Goal: Task Accomplishment & Management: Use online tool/utility

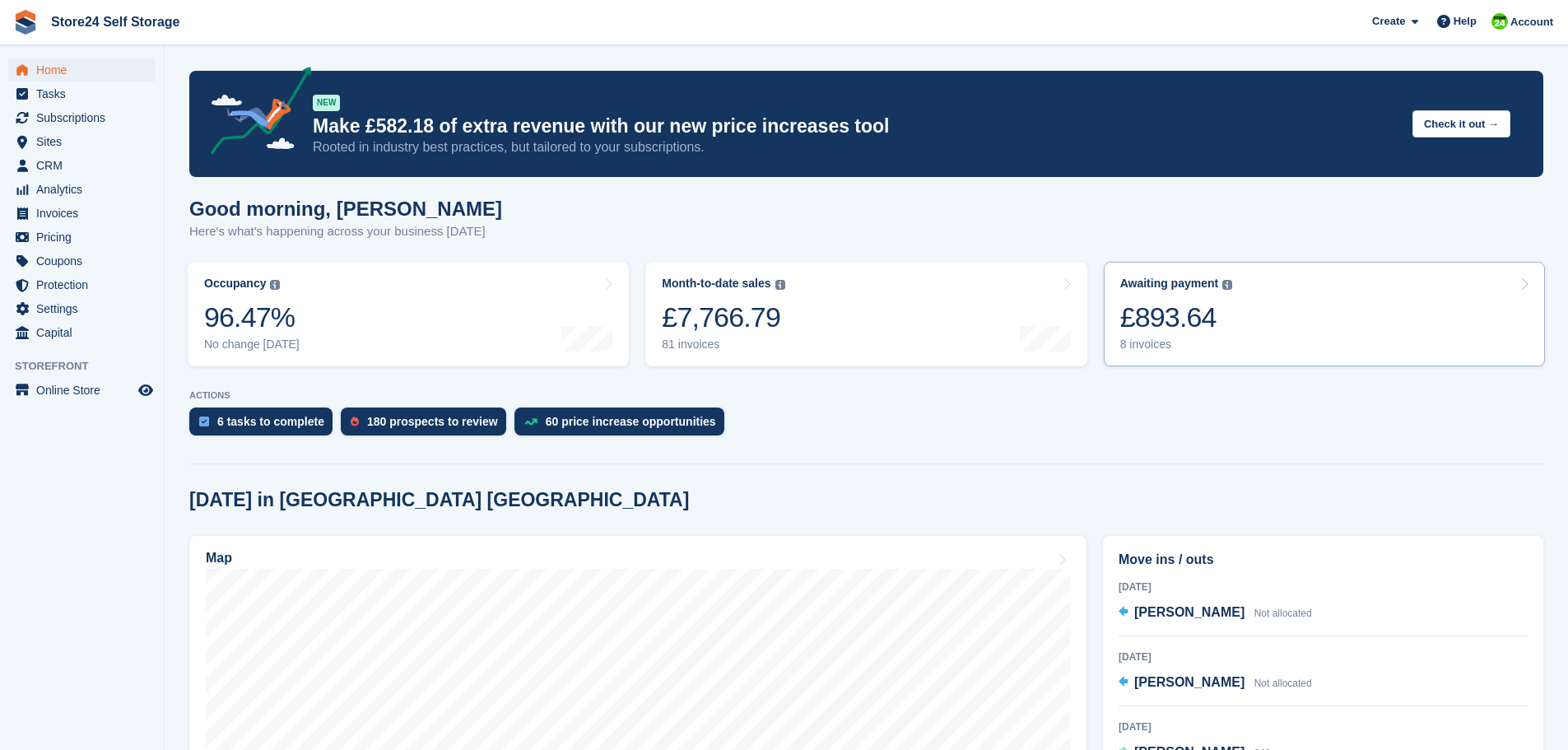
click at [1169, 319] on div "£893.64" at bounding box center [1177, 317] width 113 height 34
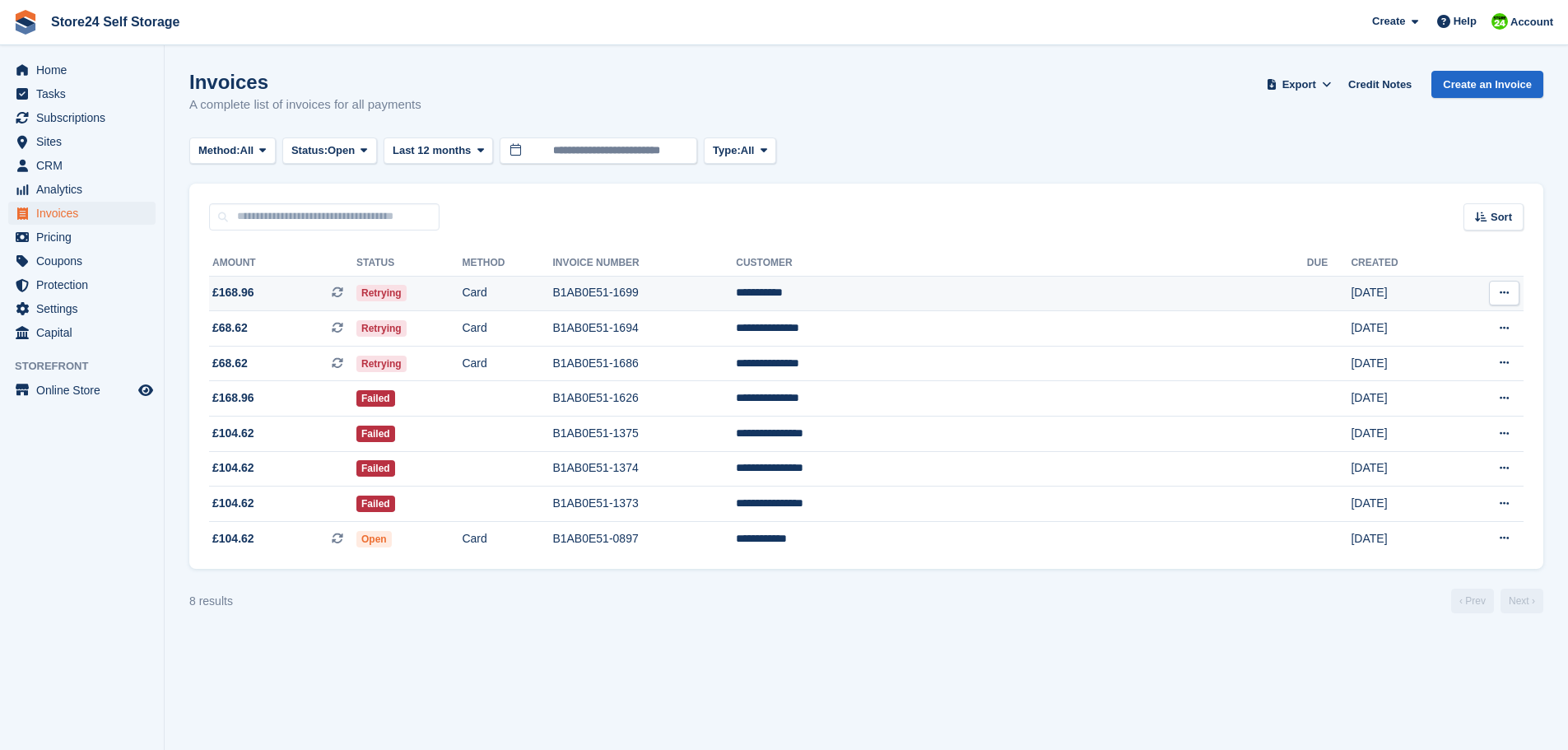
click at [736, 294] on td "B1AB0E51-1699" at bounding box center [643, 293] width 183 height 36
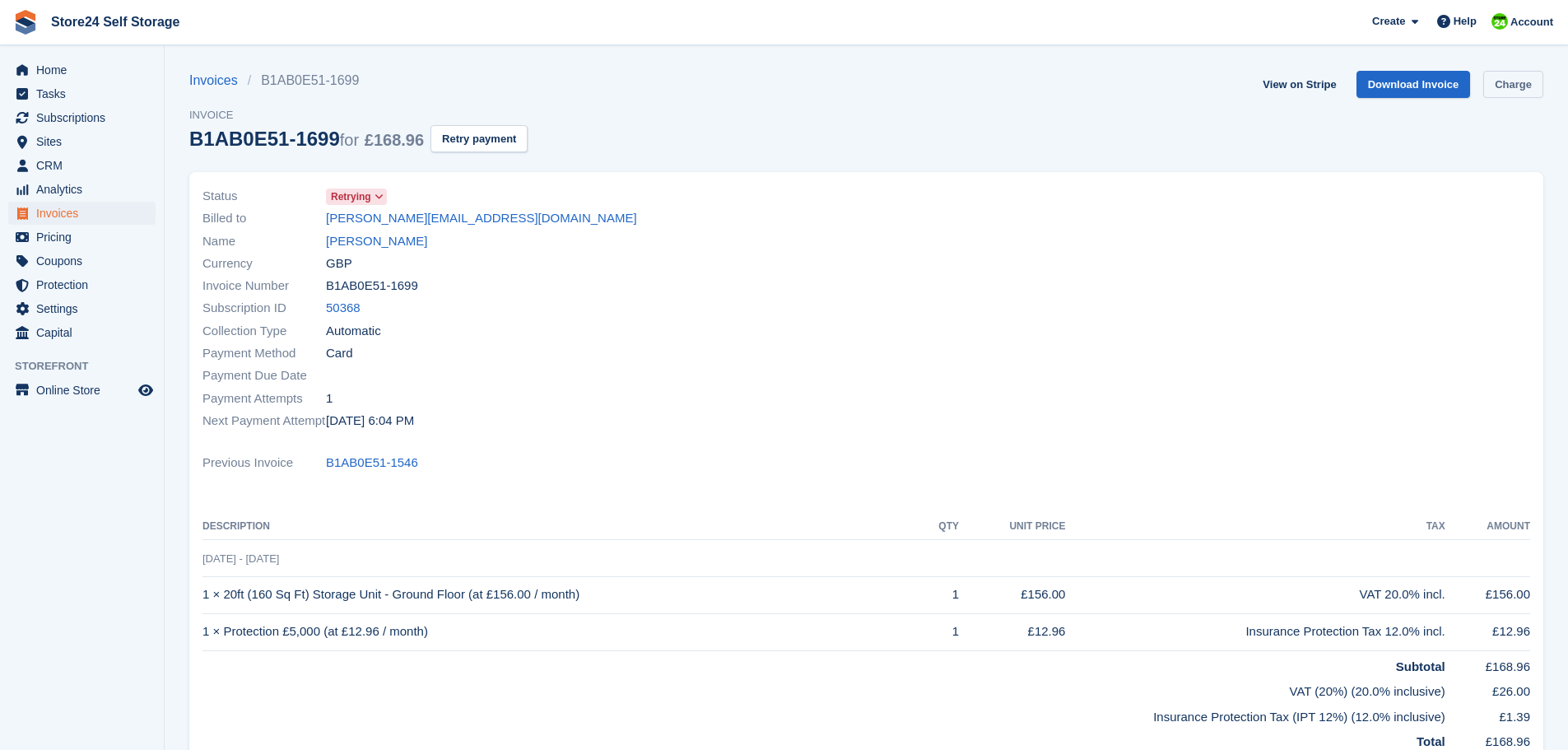
click at [1500, 84] on link "Charge" at bounding box center [1513, 83] width 60 height 27
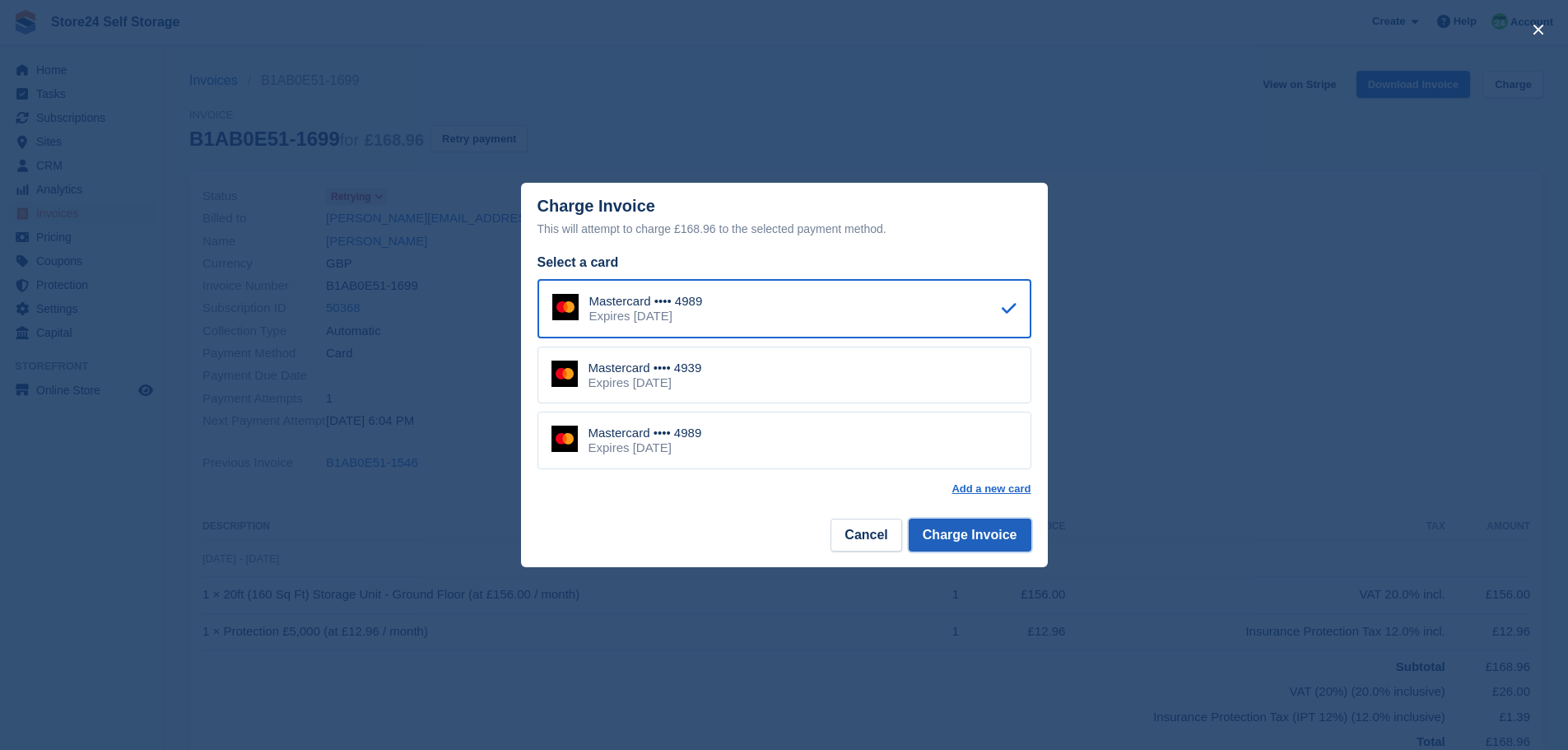
click at [1016, 540] on button "Charge Invoice" at bounding box center [970, 534] width 123 height 33
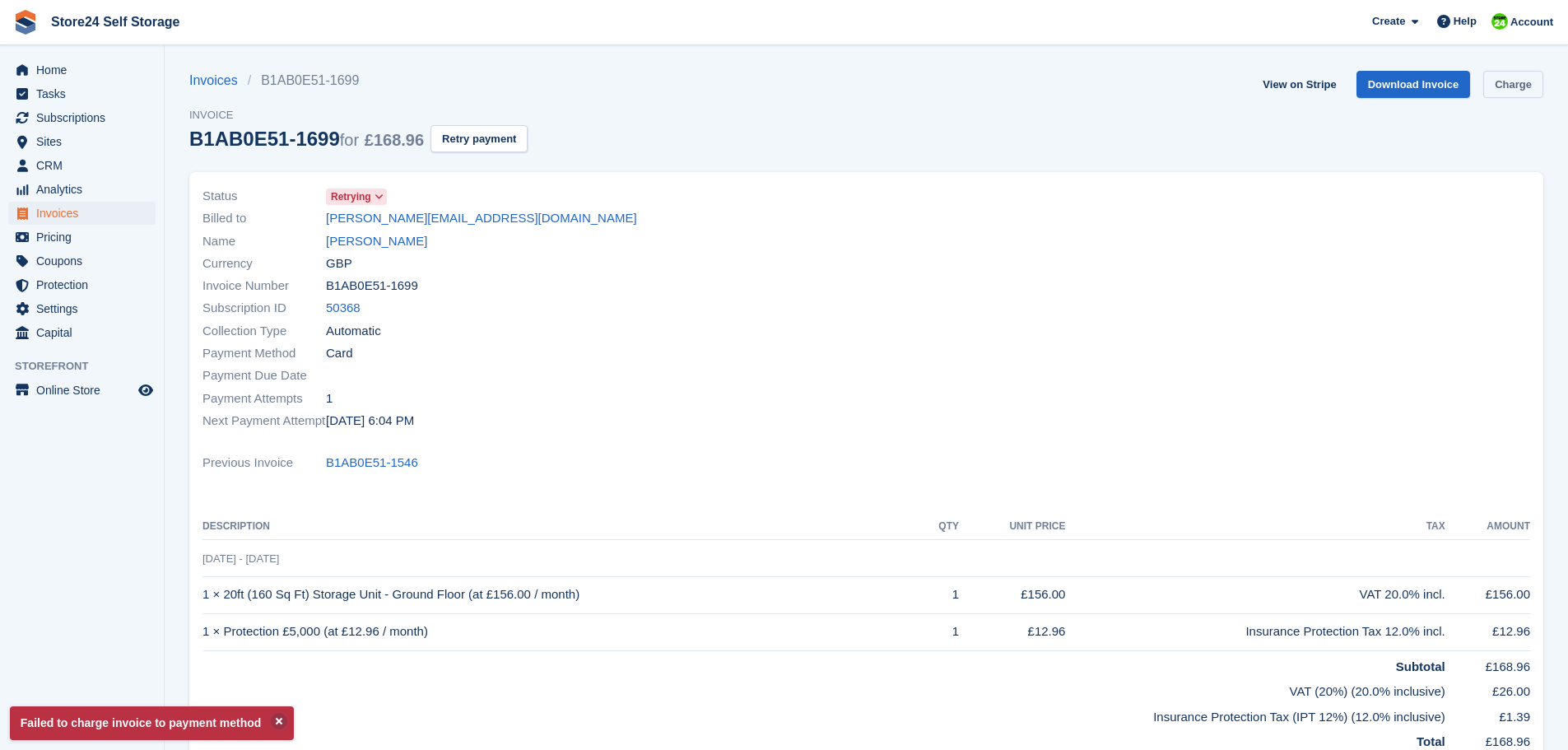
click at [1524, 81] on link "Charge" at bounding box center [1513, 83] width 60 height 27
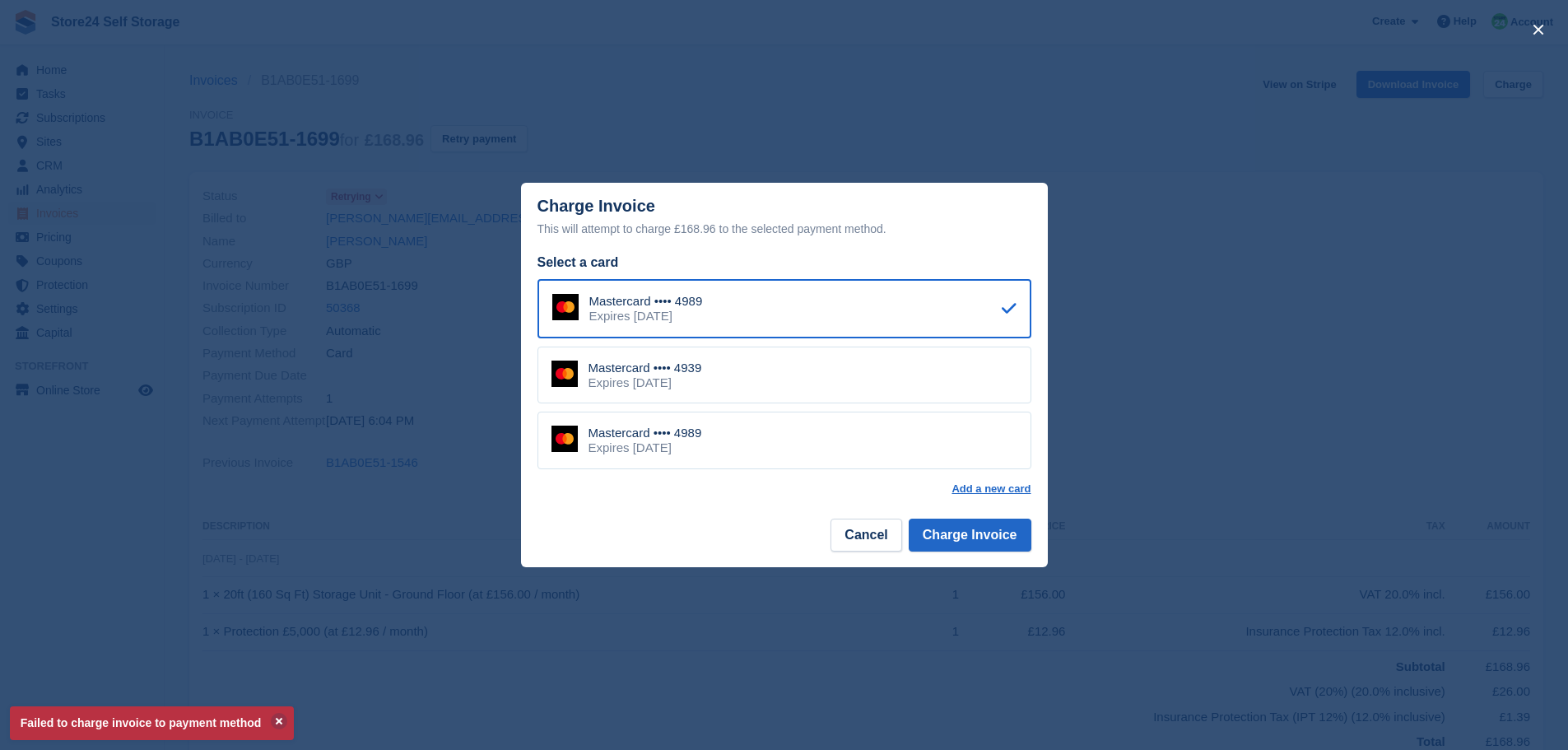
click at [1008, 375] on div "Mastercard •••• 4939 Expires January 2030" at bounding box center [784, 375] width 493 height 57
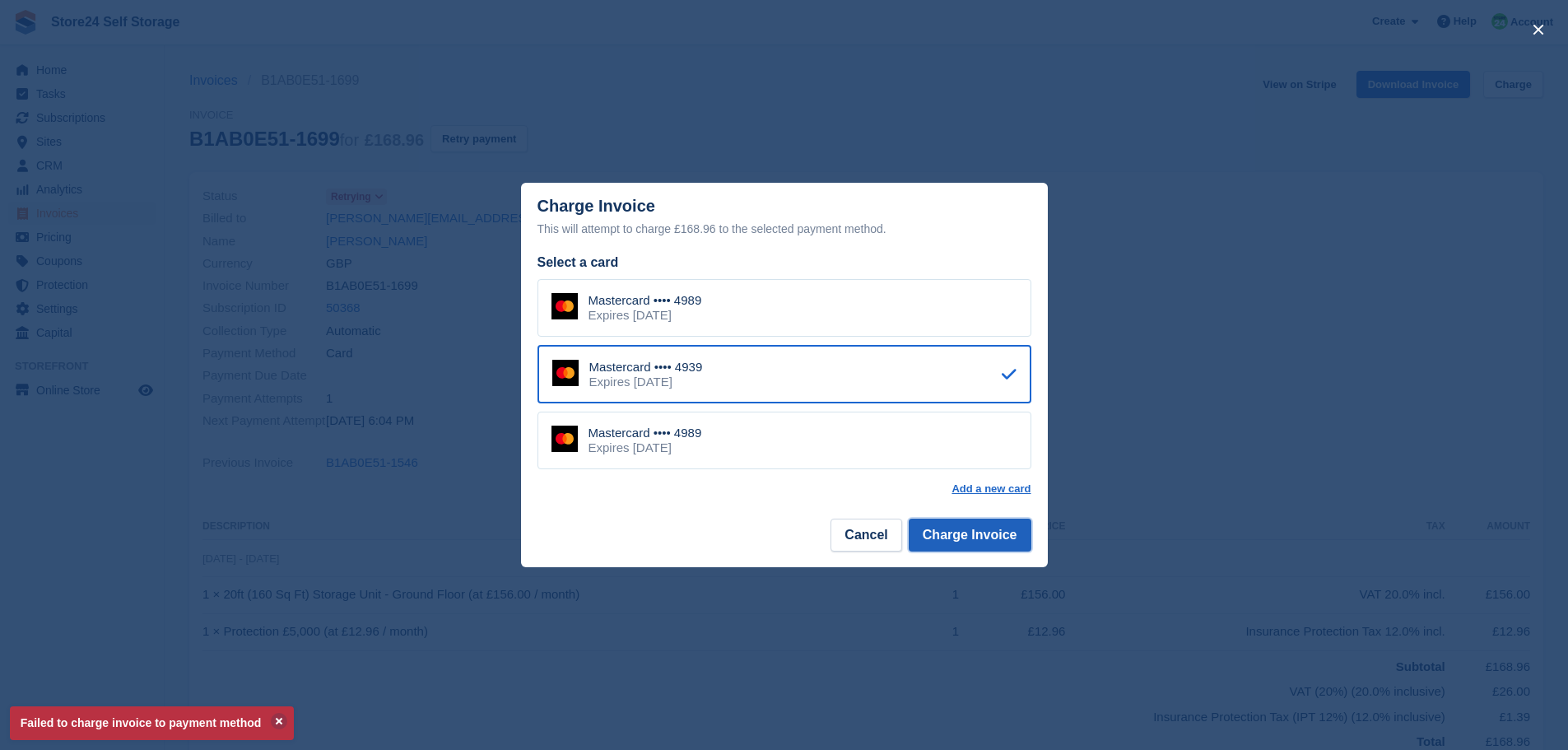
click at [950, 535] on button "Charge Invoice" at bounding box center [970, 534] width 123 height 33
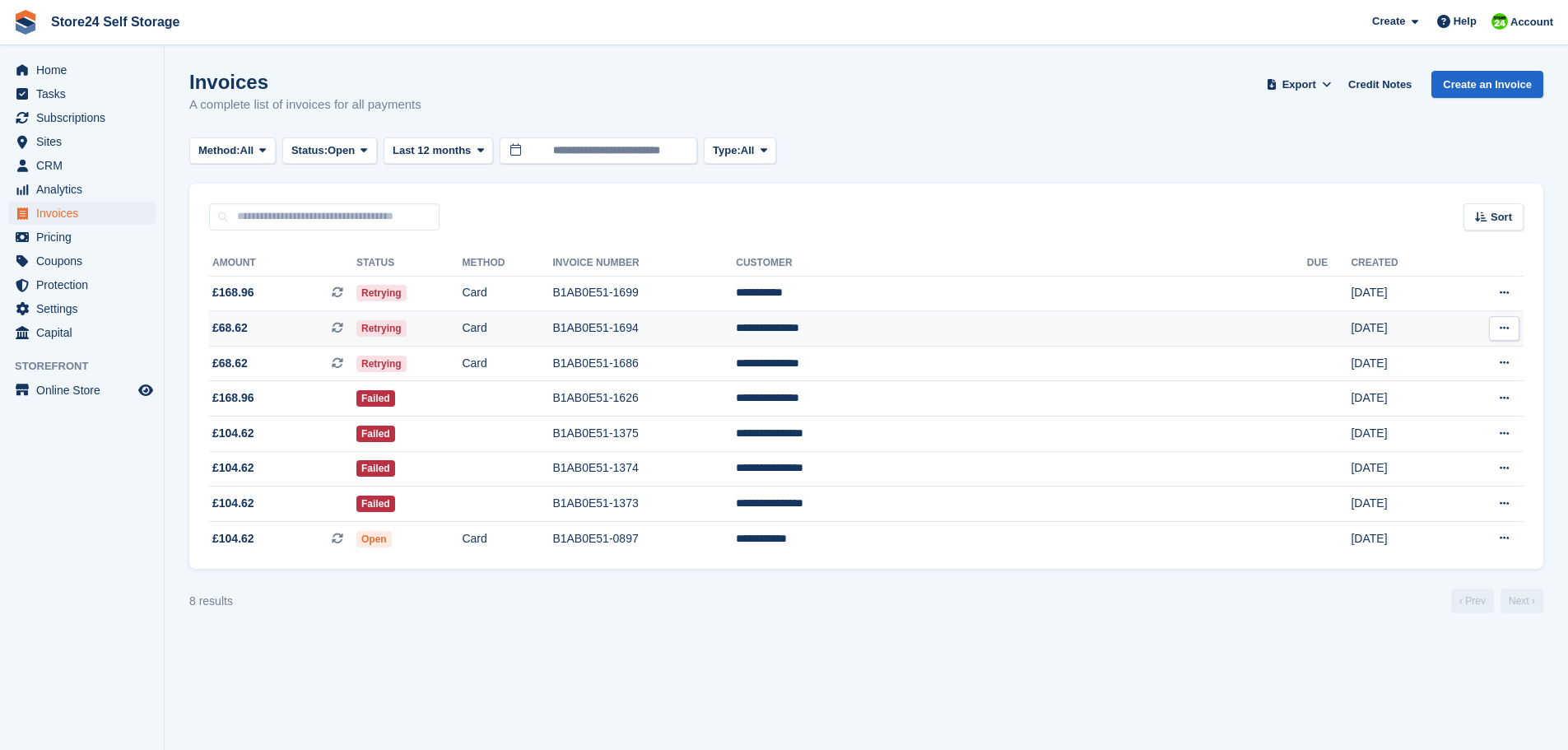
click at [971, 326] on td "**********" at bounding box center [1021, 329] width 572 height 36
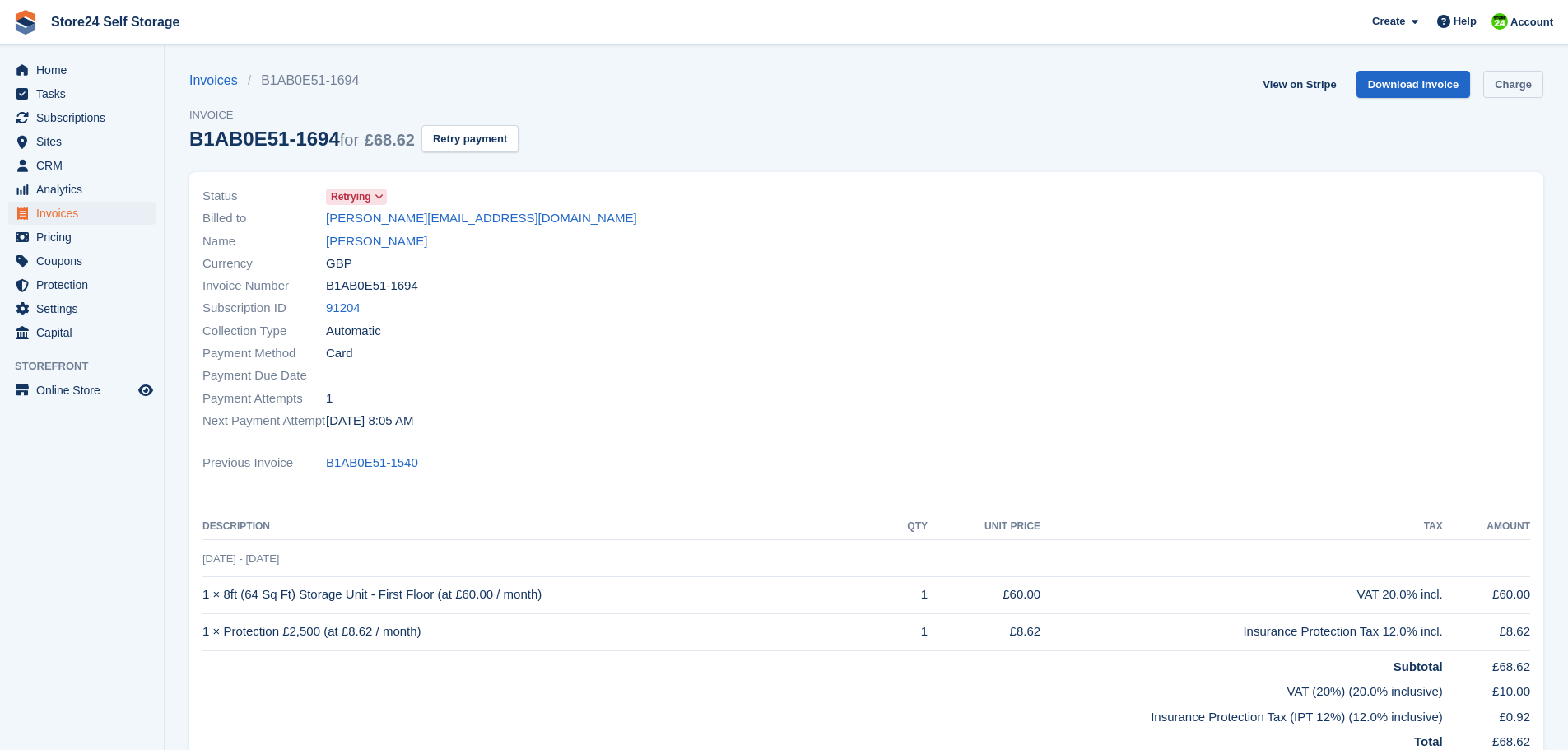
click at [1523, 81] on link "Charge" at bounding box center [1513, 83] width 60 height 27
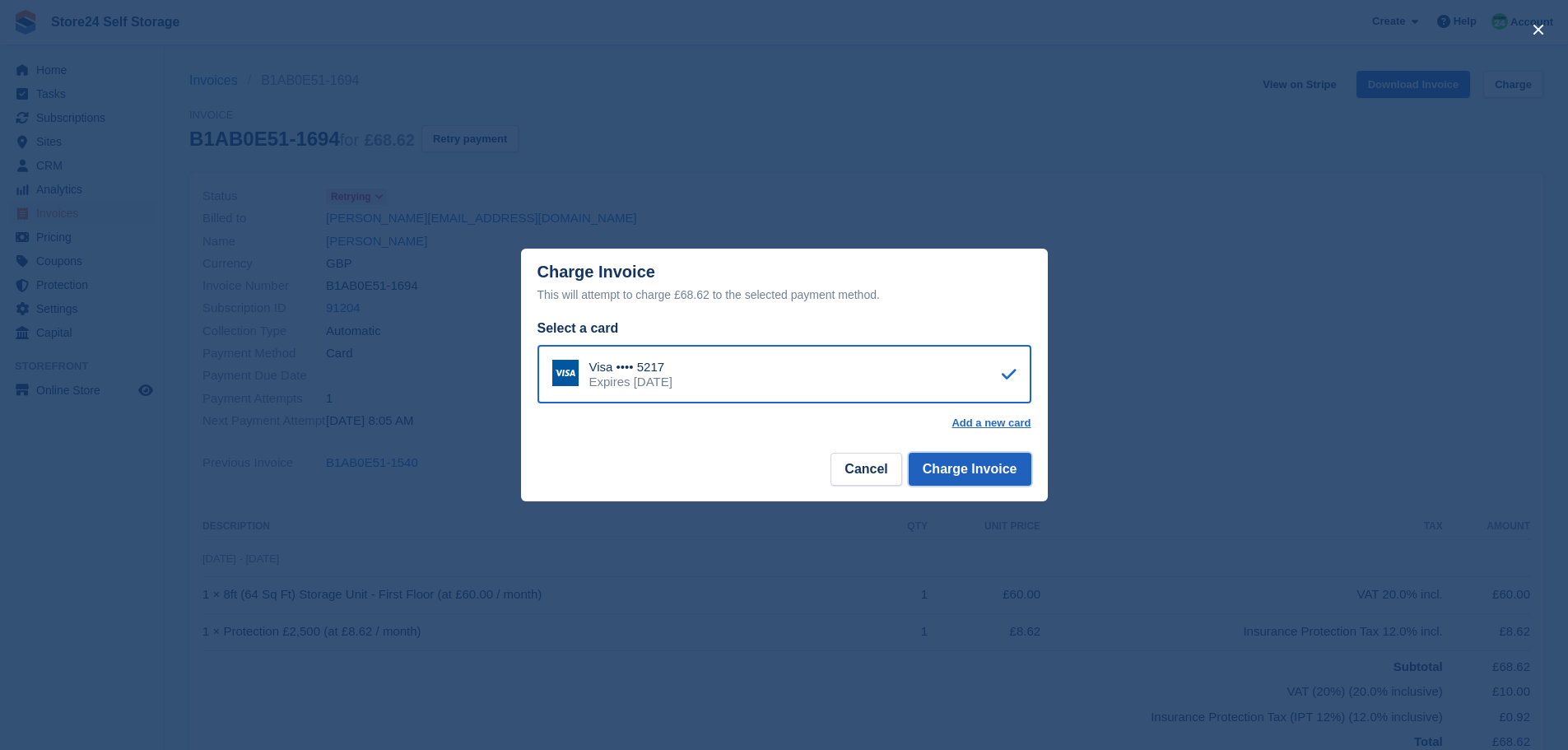
click at [966, 470] on button "Charge Invoice" at bounding box center [970, 469] width 123 height 33
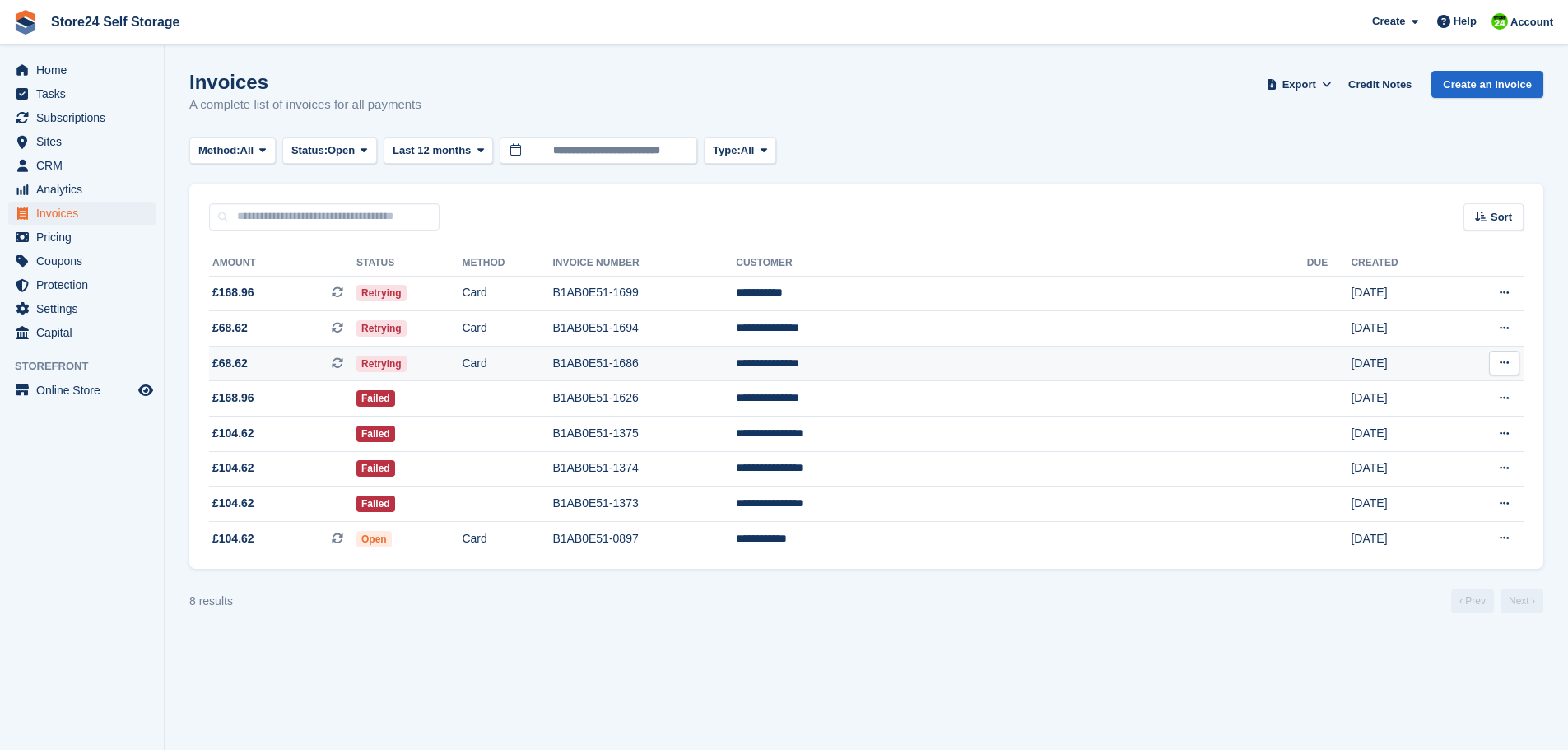
click at [990, 365] on td "**********" at bounding box center [1021, 364] width 572 height 36
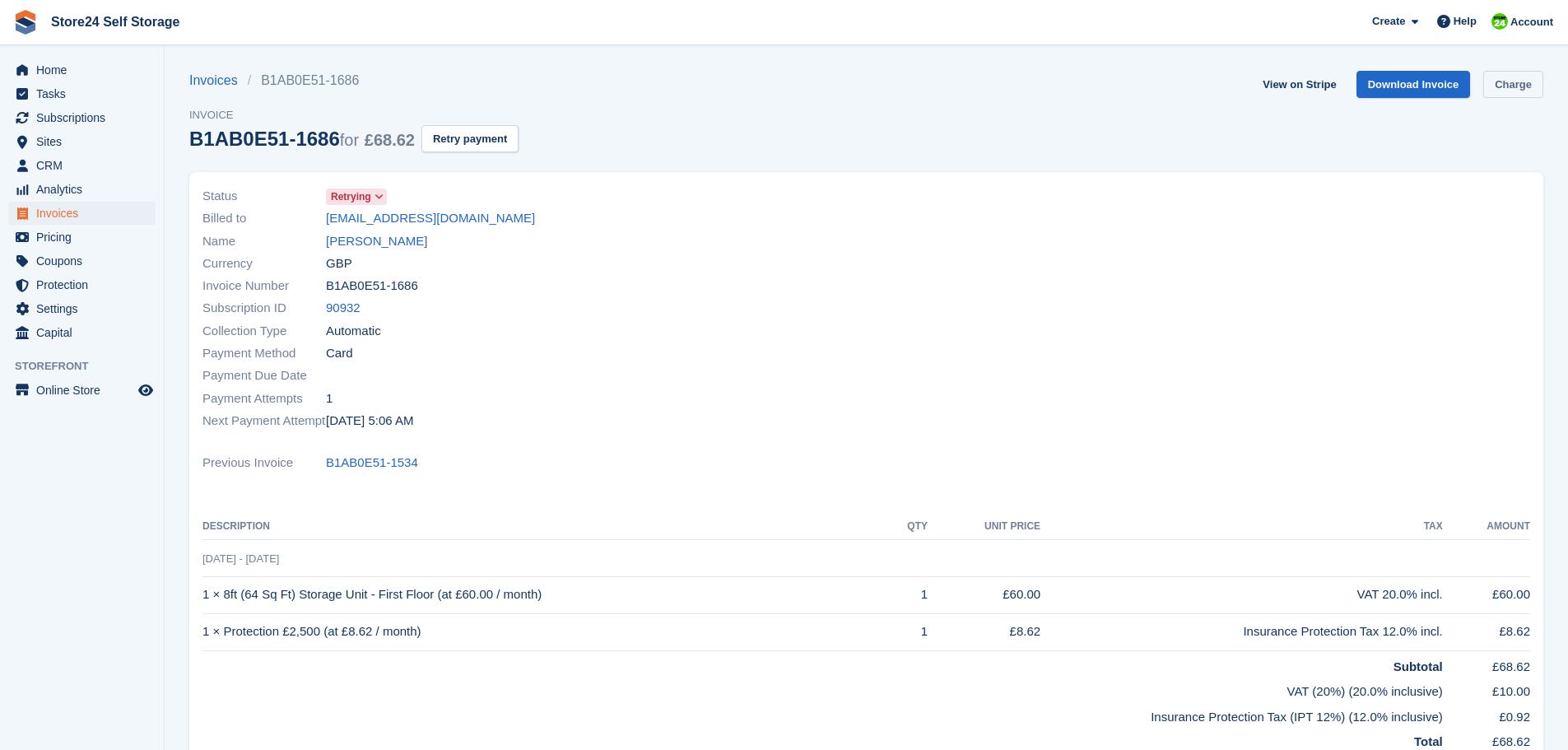
click at [1501, 84] on link "Charge" at bounding box center [1513, 83] width 60 height 27
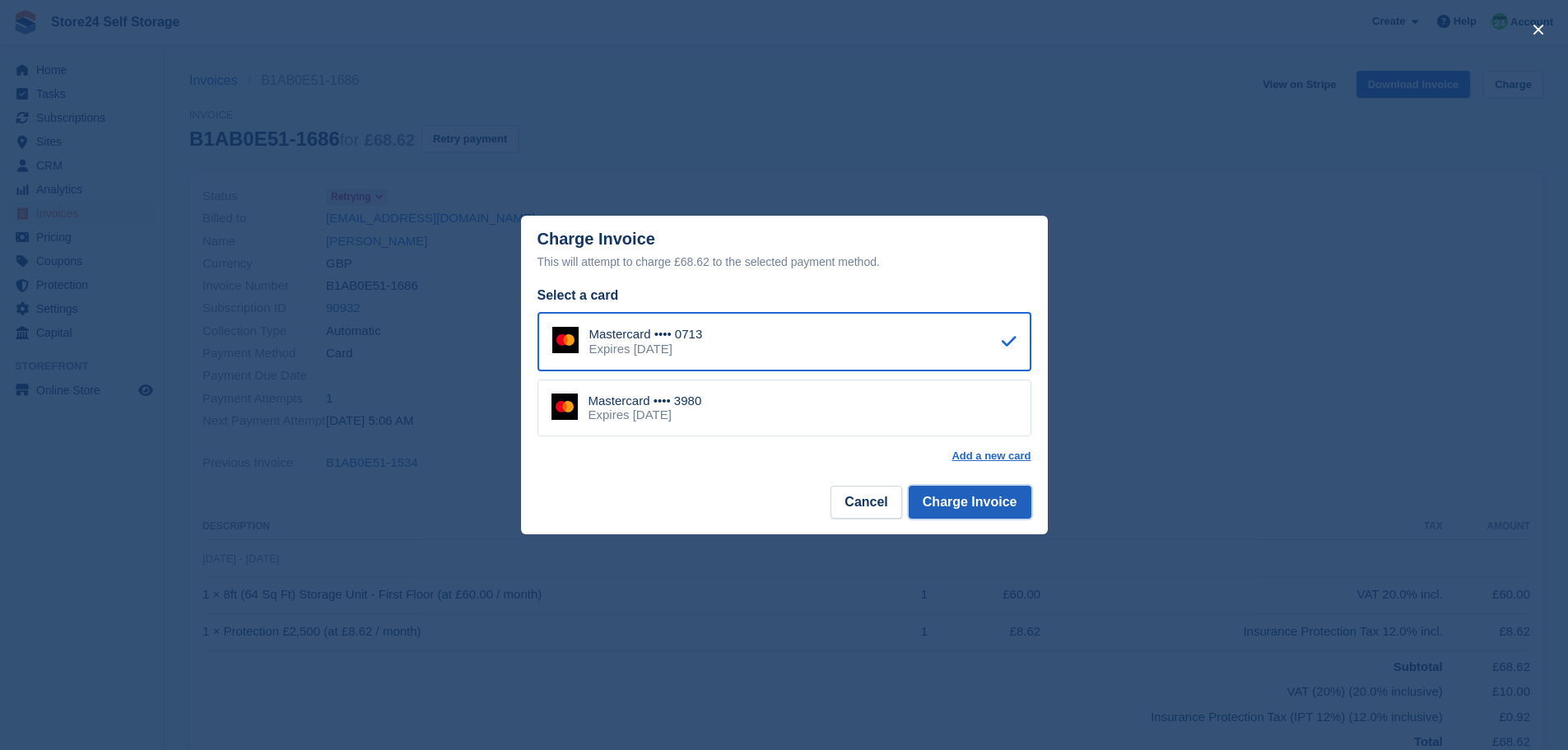
click at [972, 505] on button "Charge Invoice" at bounding box center [970, 501] width 123 height 33
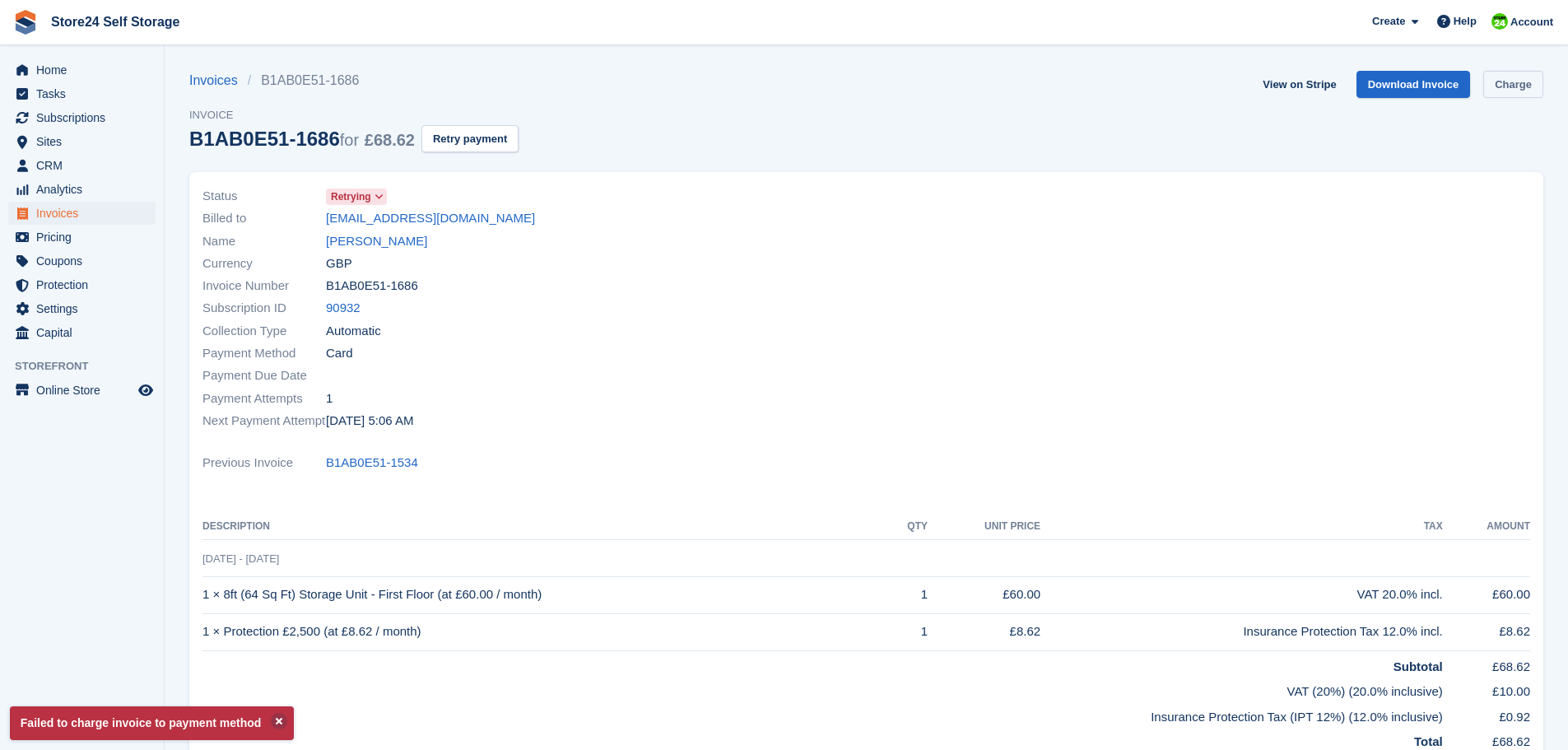
click at [1504, 81] on link "Charge" at bounding box center [1513, 83] width 60 height 27
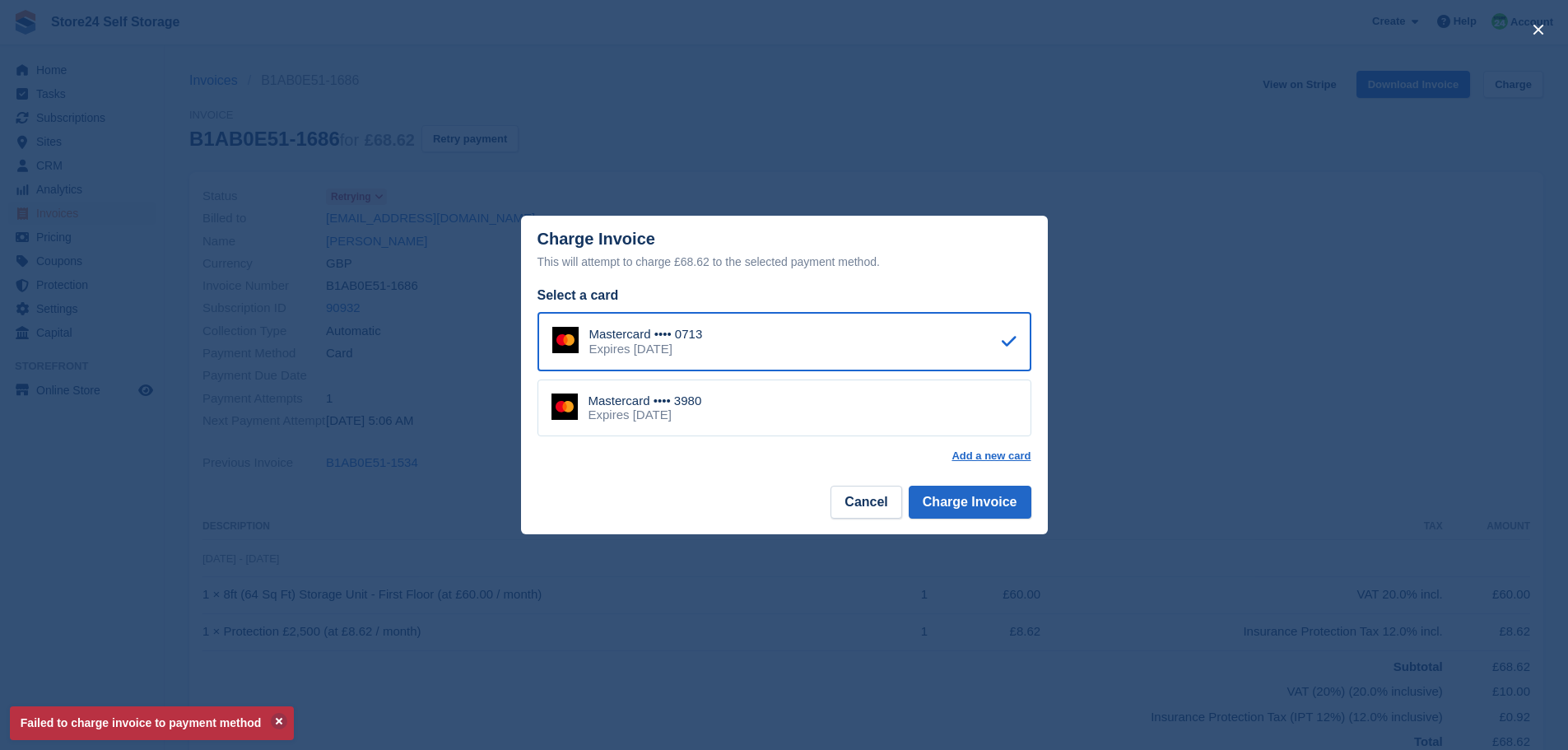
click at [879, 415] on div "Mastercard •••• 3980 Expires June 2028" at bounding box center [784, 408] width 493 height 57
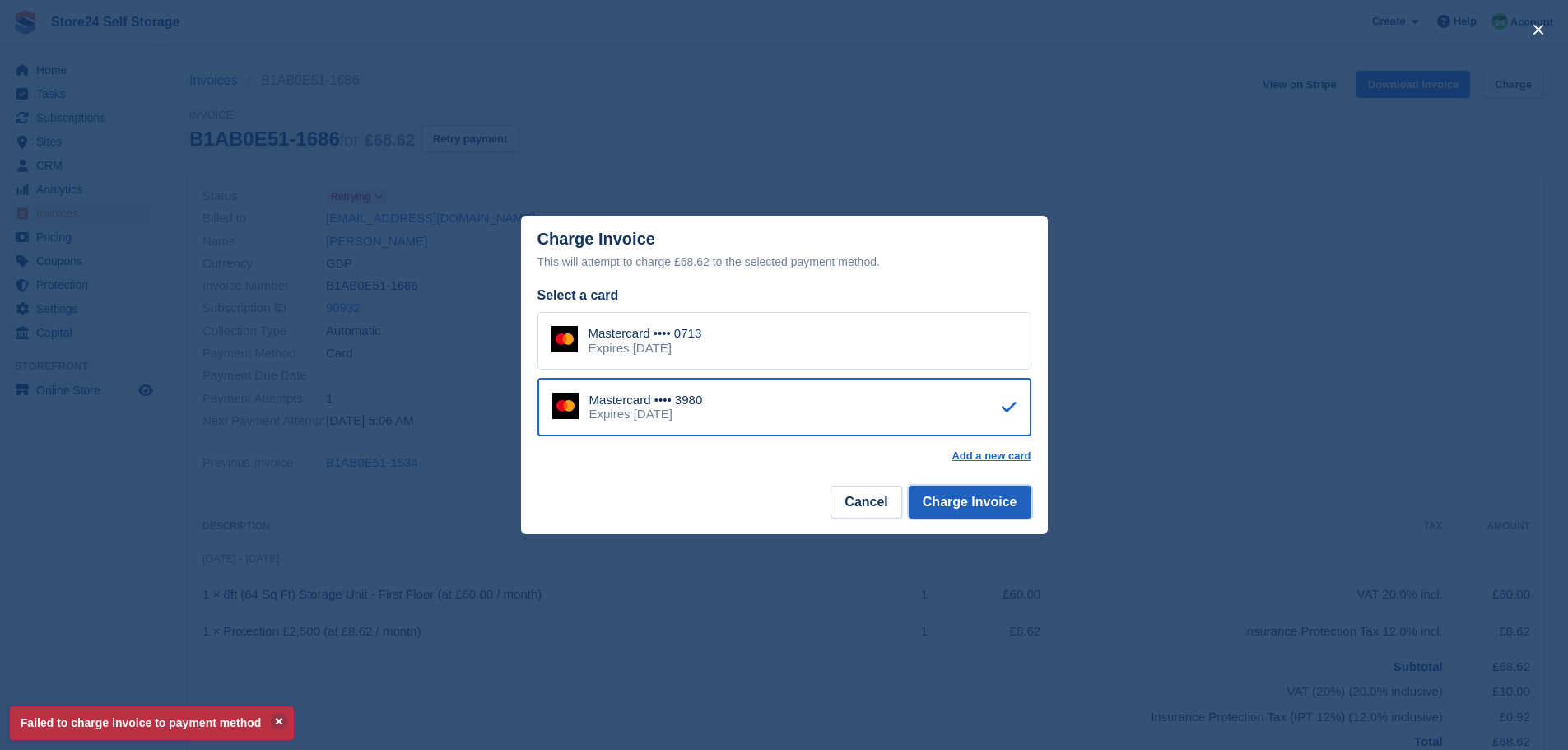
click at [945, 490] on button "Charge Invoice" at bounding box center [970, 501] width 123 height 33
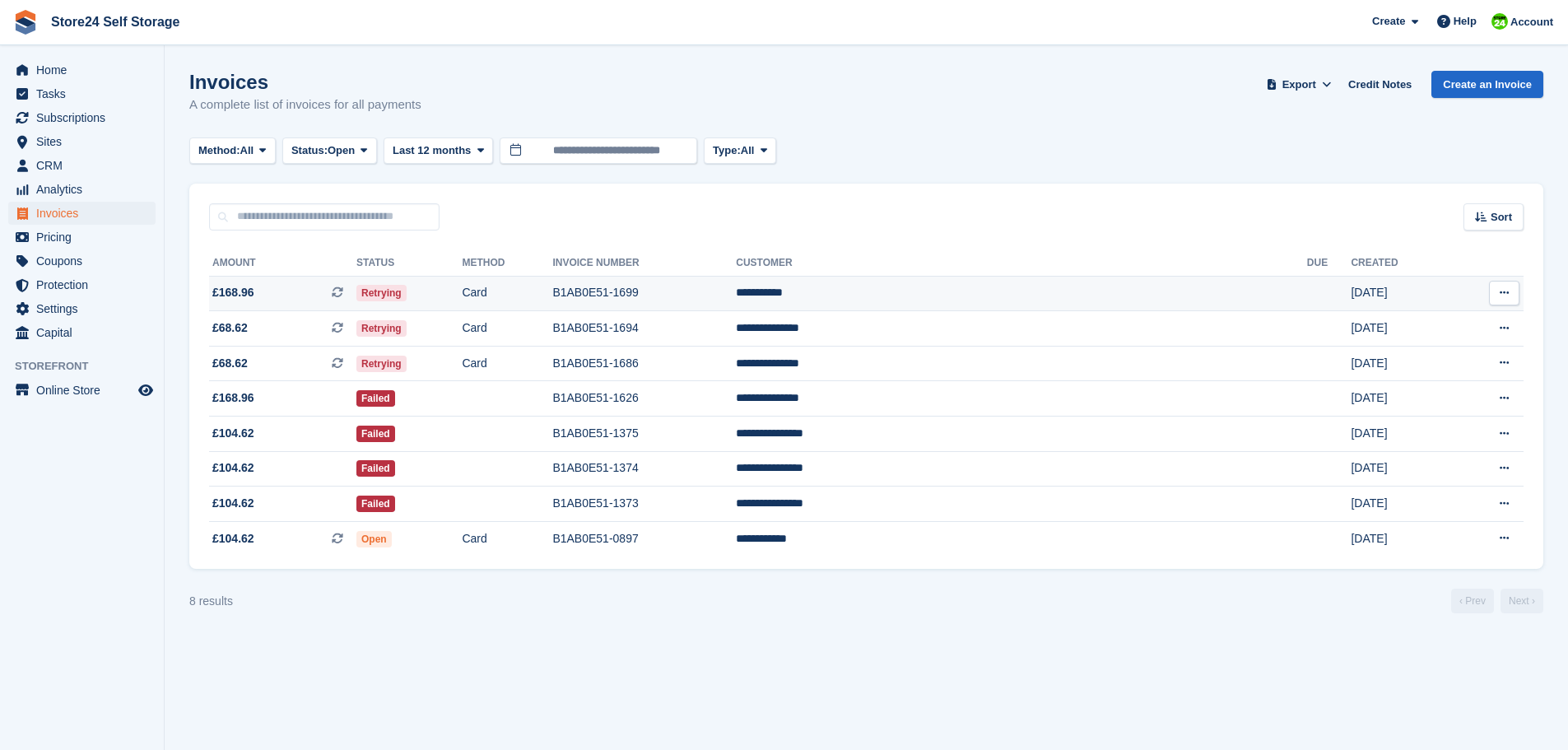
click at [974, 292] on td "**********" at bounding box center [1021, 293] width 572 height 36
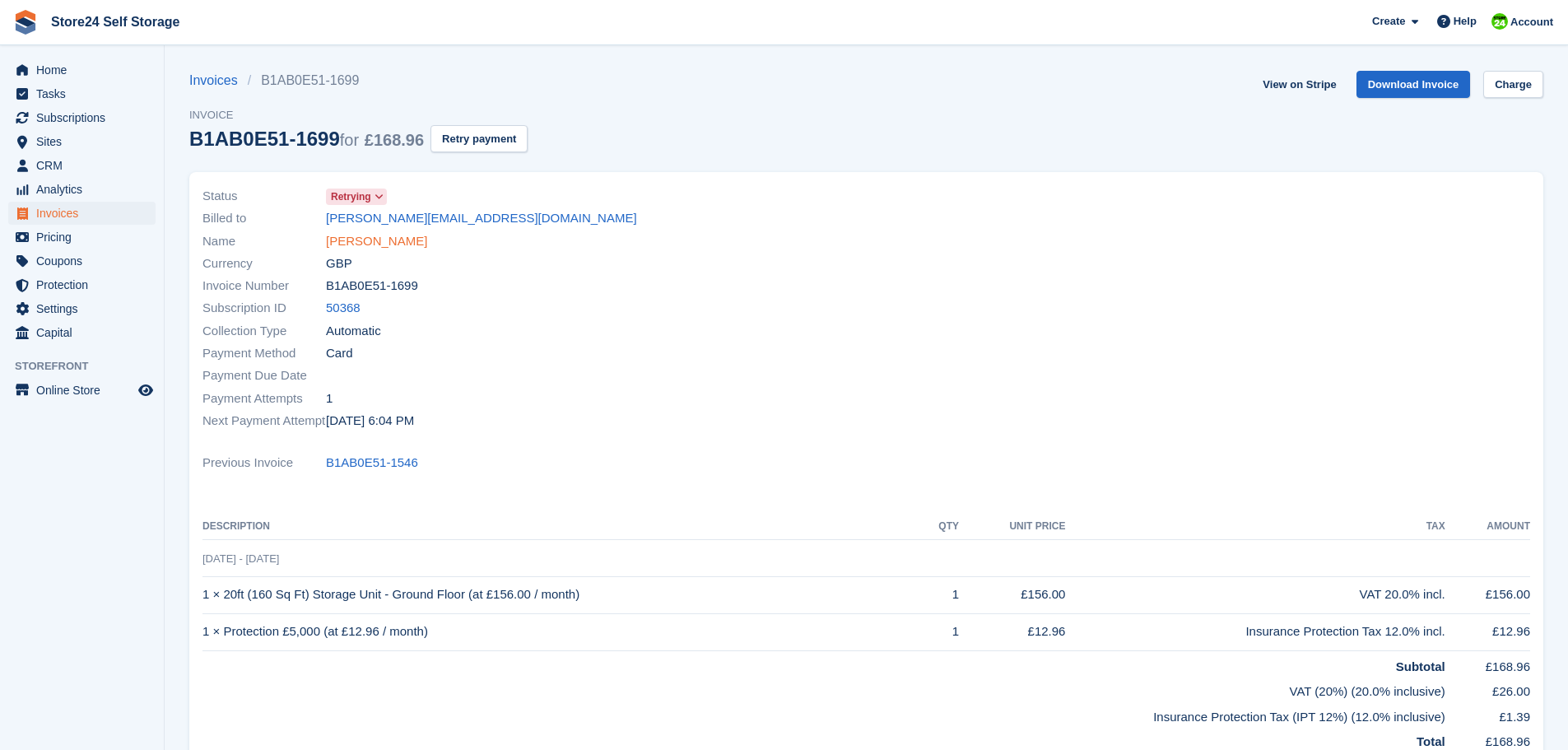
click at [367, 239] on link "Daniel East" at bounding box center [376, 241] width 101 height 19
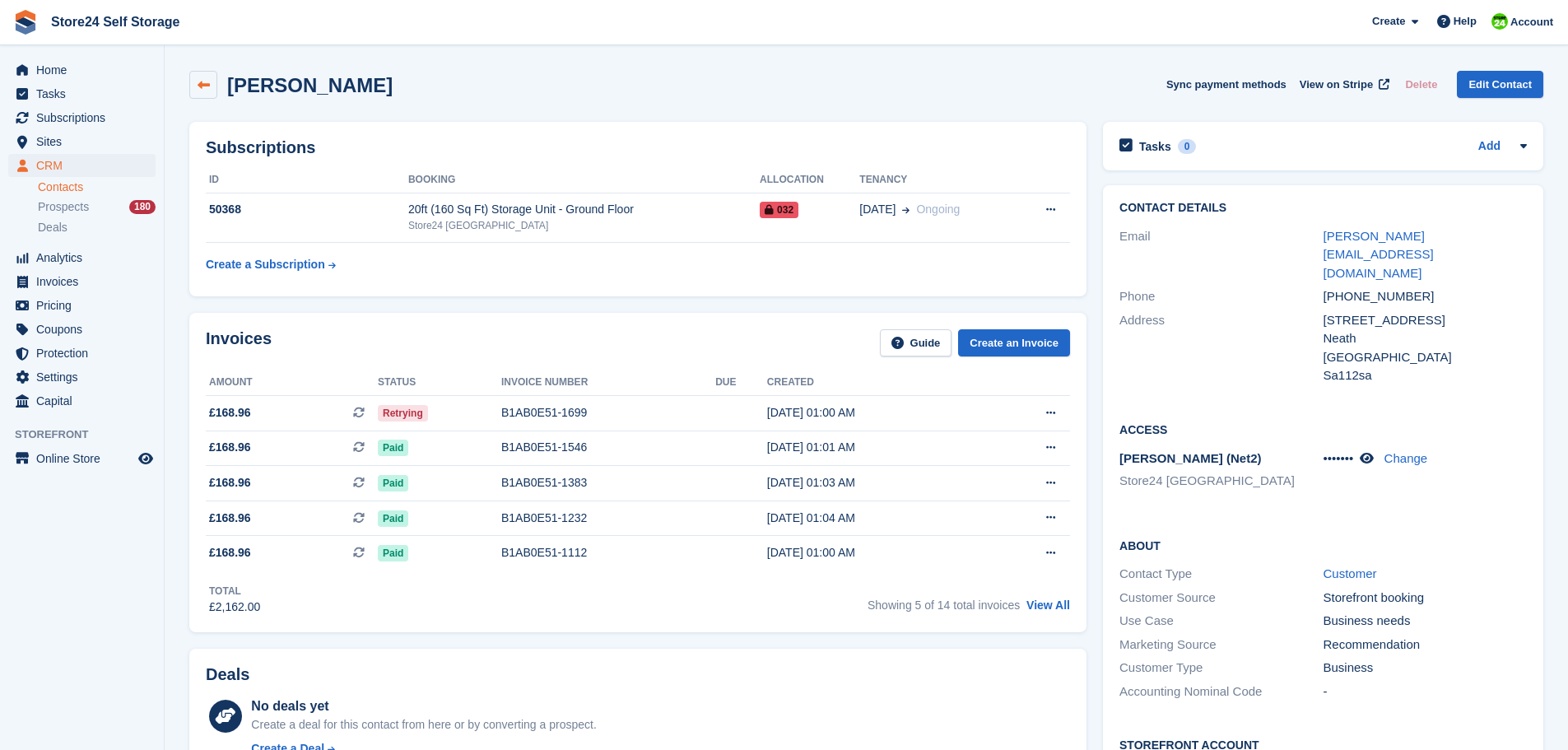
click at [201, 82] on icon at bounding box center [203, 85] width 12 height 12
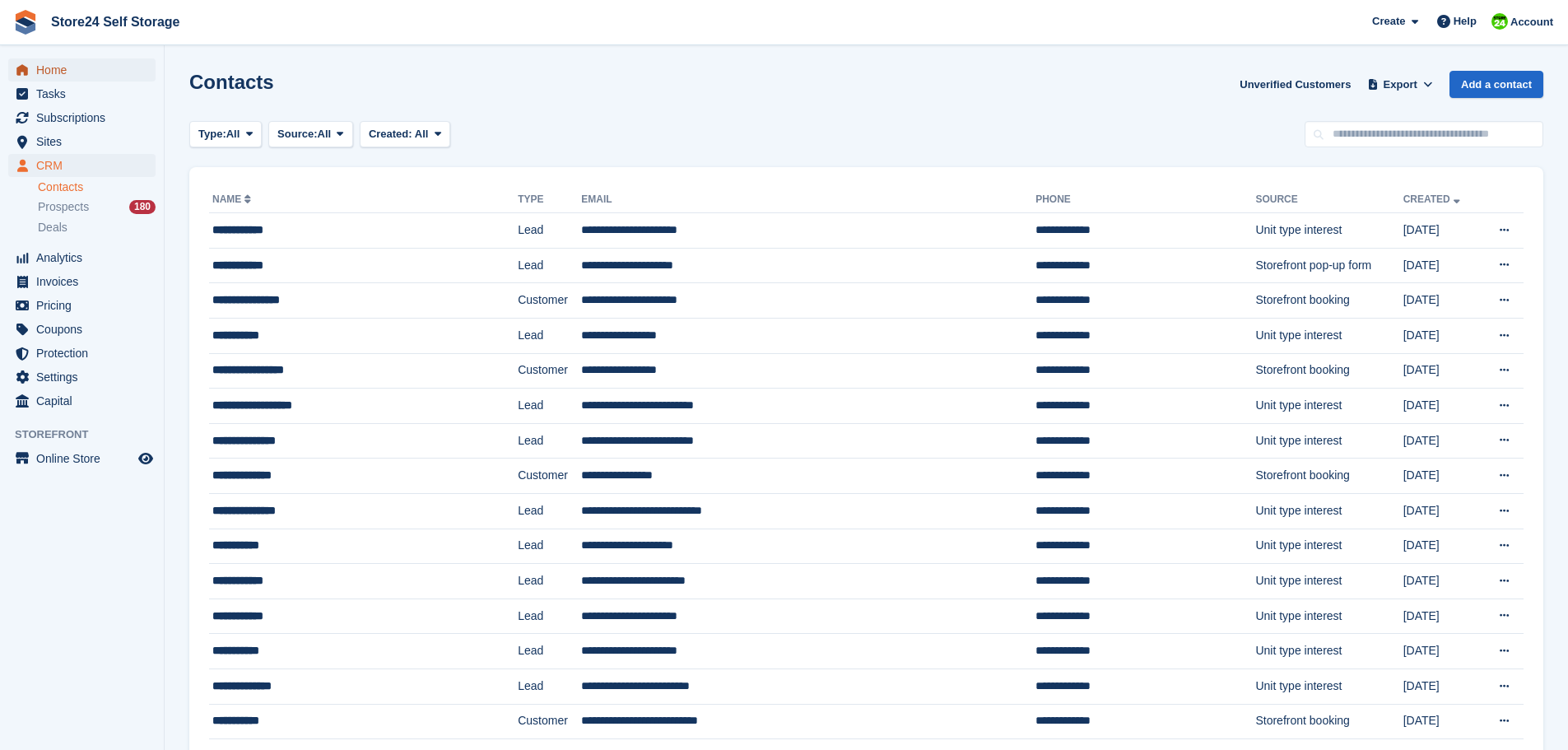
click at [46, 70] on span "Home" at bounding box center [86, 69] width 99 height 23
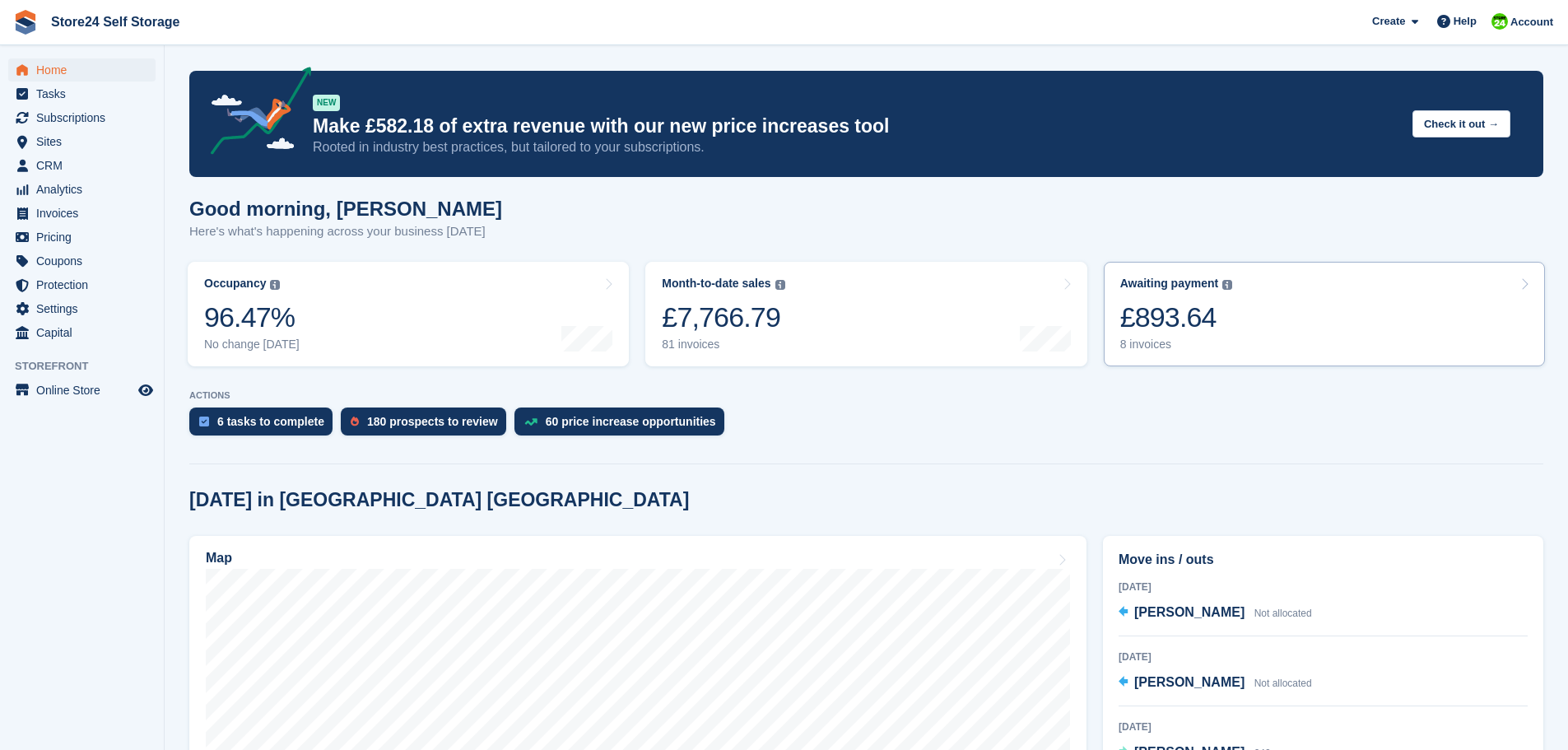
click at [1168, 328] on div "£893.64" at bounding box center [1177, 317] width 113 height 34
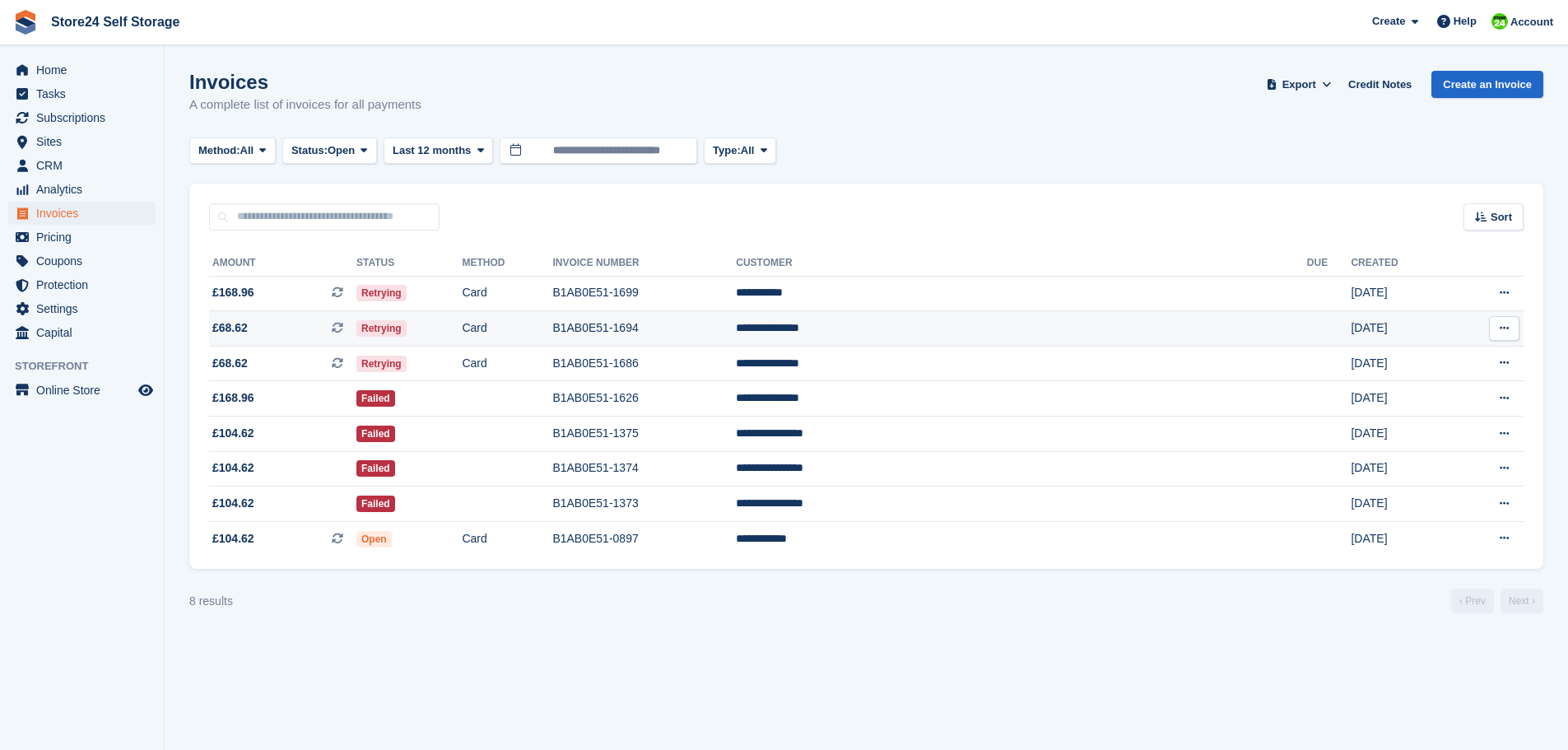
click at [1100, 330] on td "**********" at bounding box center [1021, 329] width 572 height 36
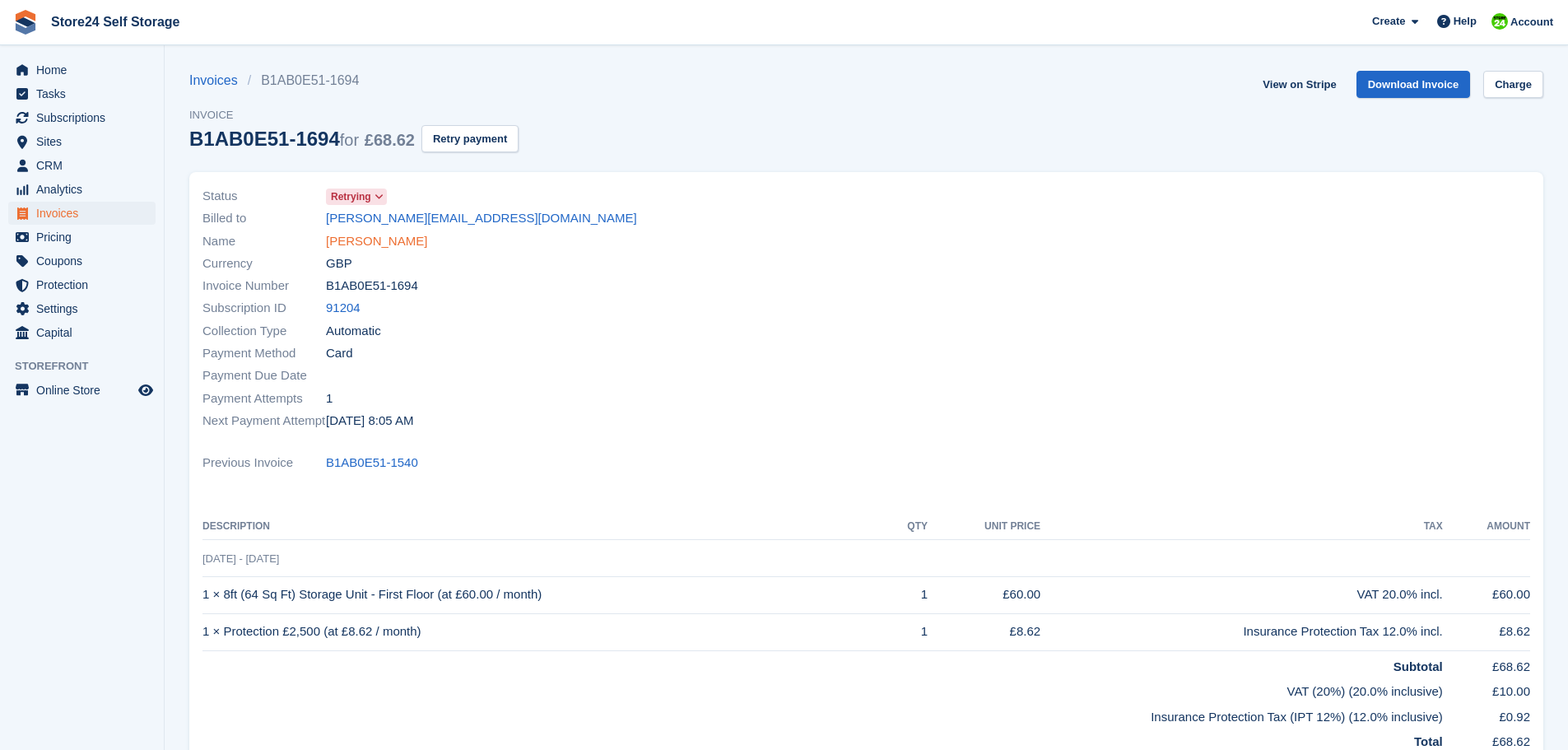
click at [394, 241] on link "Jonathon Brooks" at bounding box center [376, 241] width 101 height 19
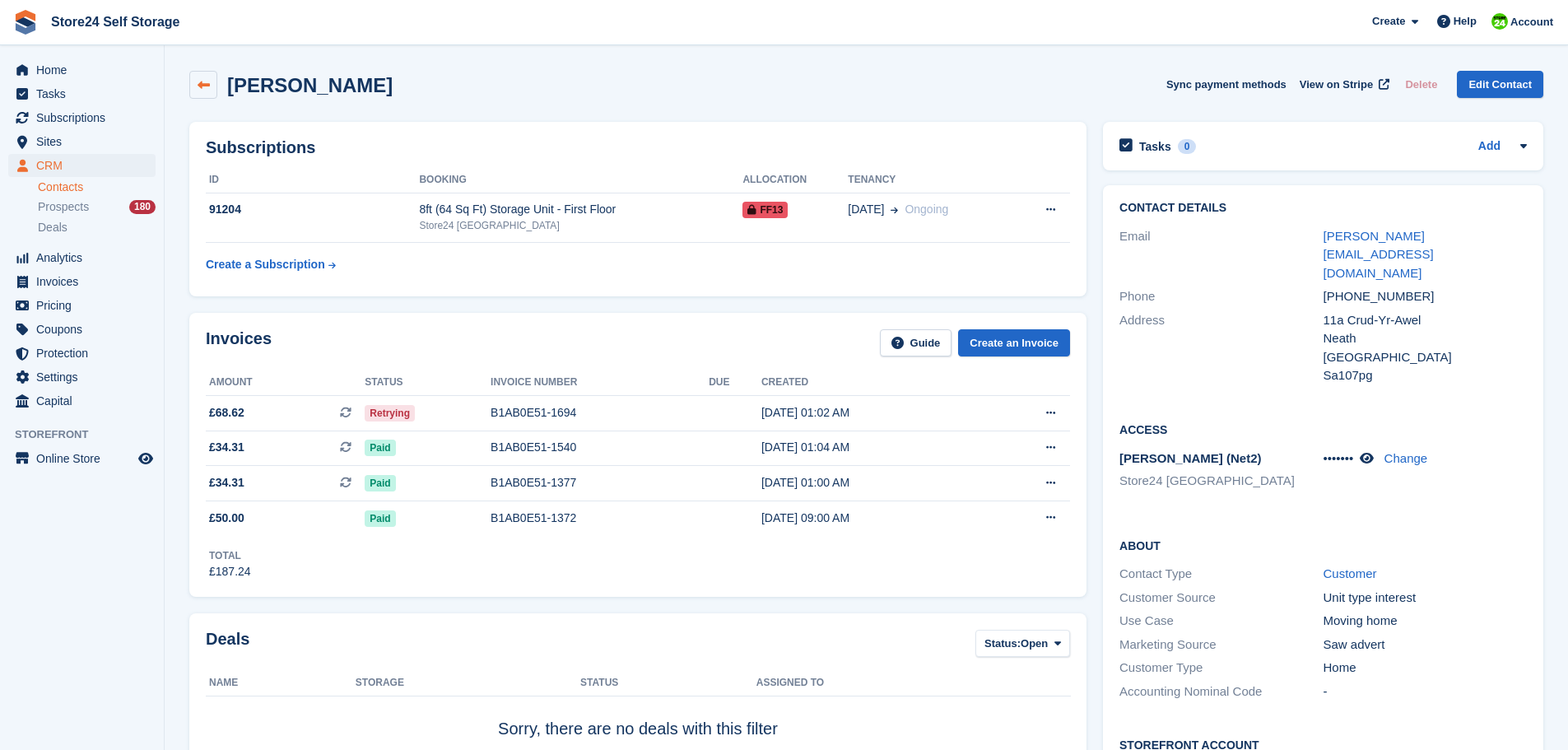
click at [208, 84] on icon at bounding box center [203, 85] width 12 height 12
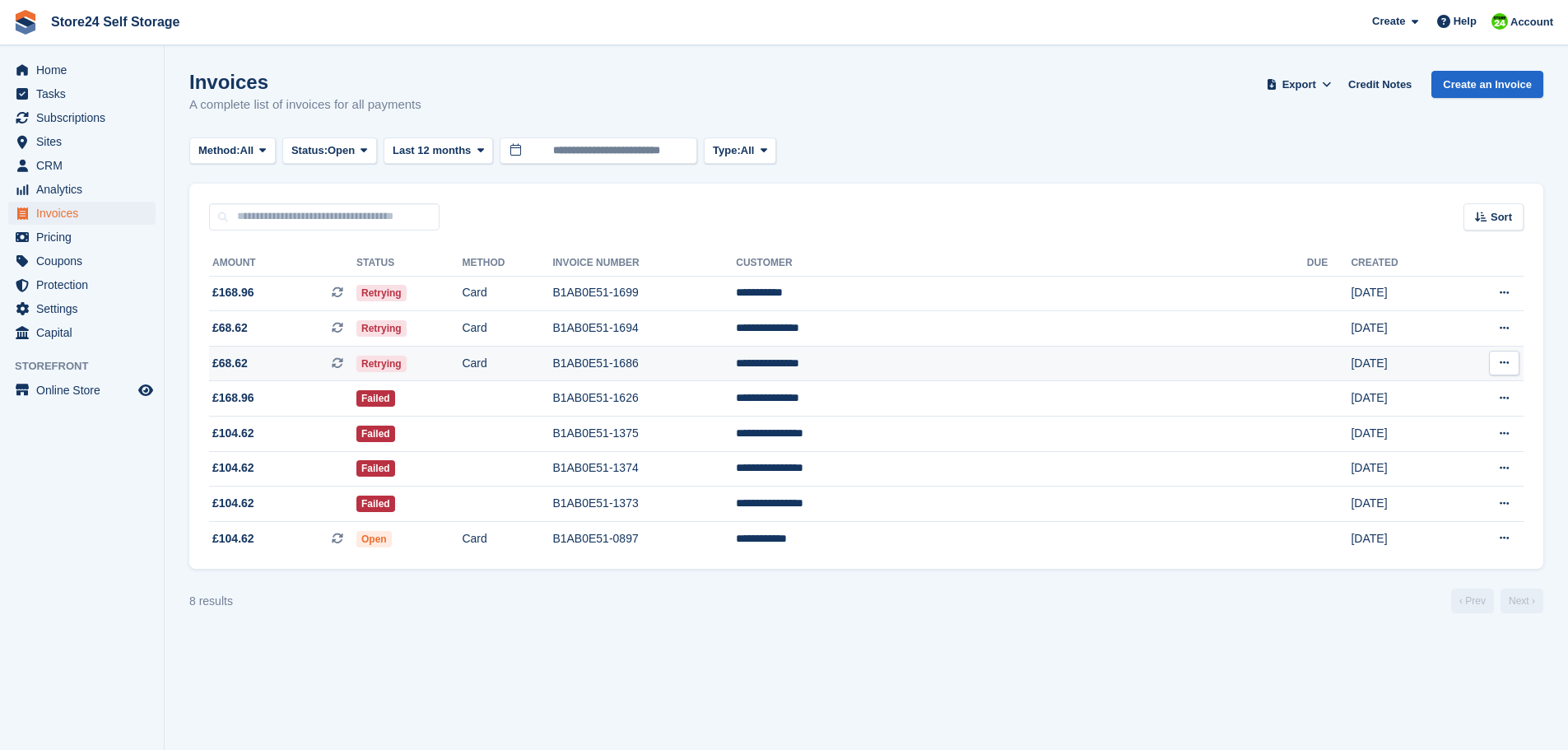
click at [1004, 365] on td "**********" at bounding box center [1021, 364] width 572 height 36
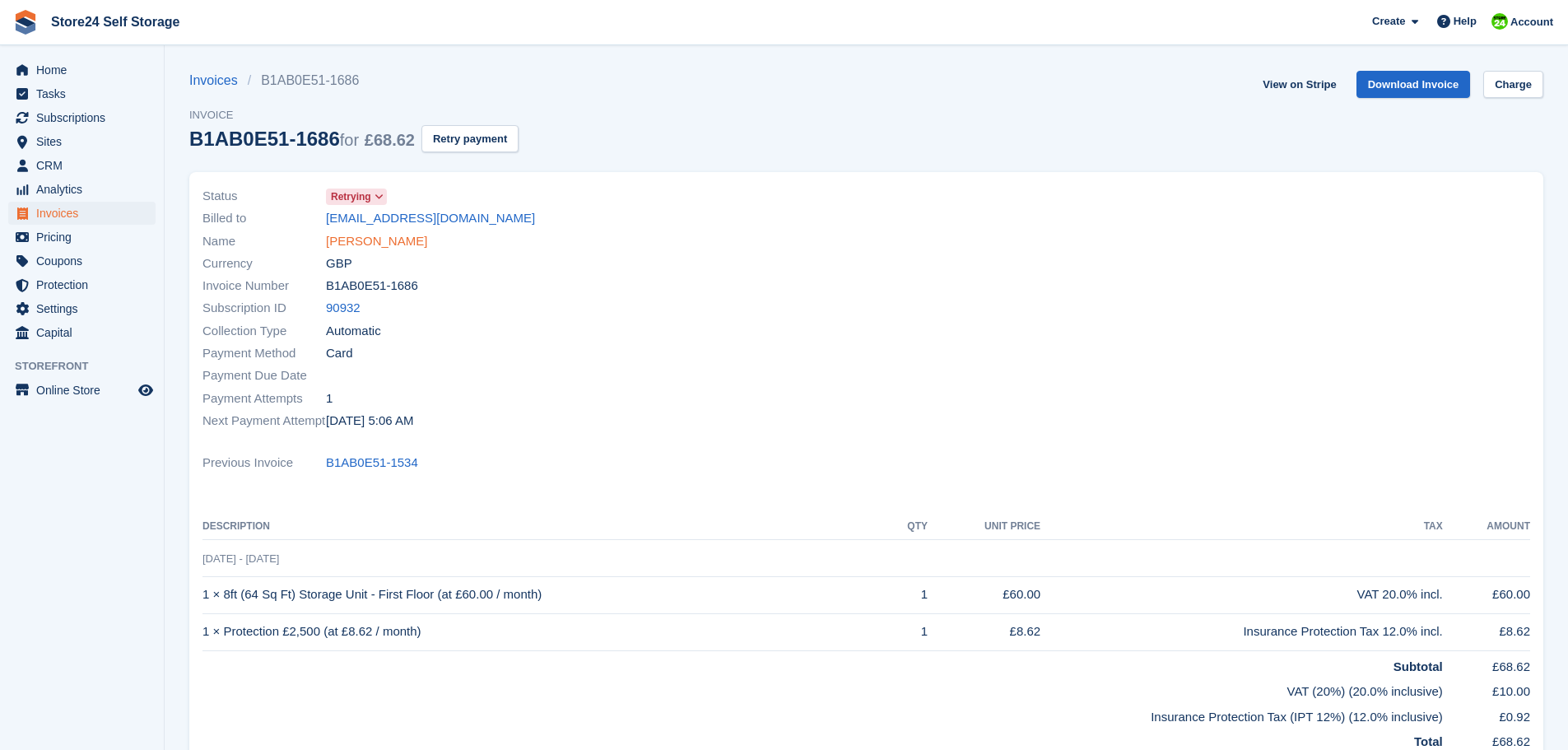
click at [397, 241] on link "[PERSON_NAME]" at bounding box center [376, 241] width 101 height 19
